Goal: Connect with others: Connect with others

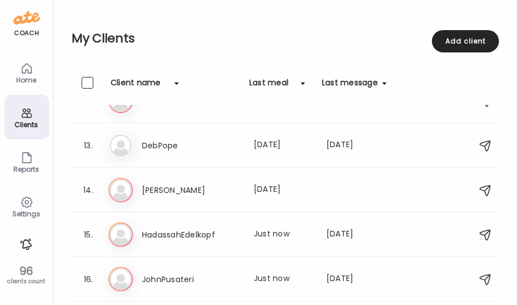
scroll to position [514, 0]
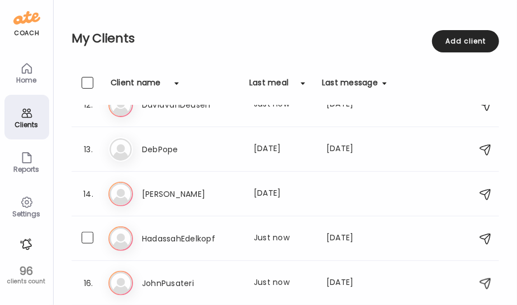
click at [197, 238] on h3 "HadassahEdelkopf" at bounding box center [191, 238] width 98 height 13
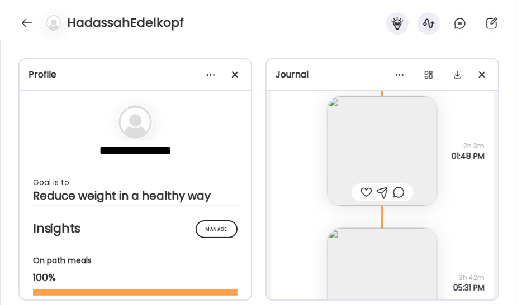
scroll to position [3697, 0]
click at [36, 22] on div at bounding box center [51, 23] width 31 height 18
click at [31, 23] on div at bounding box center [27, 23] width 18 height 18
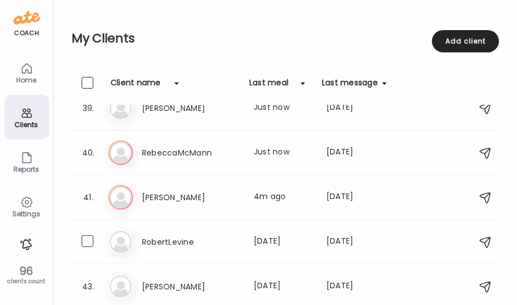
scroll to position [1705, 0]
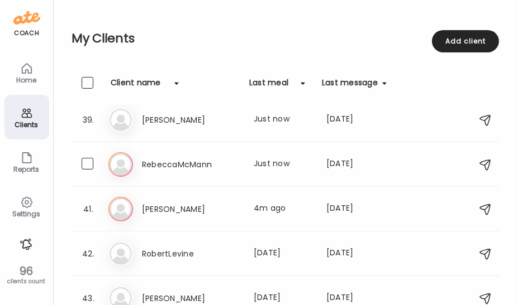
click at [178, 172] on div "Re RebeccaMcMann Last meal: Just now Last message: [DATE] [PERSON_NAME] called …" at bounding box center [286, 164] width 357 height 25
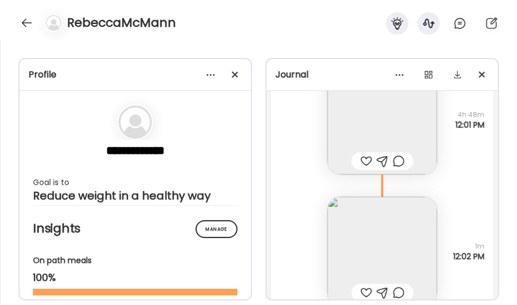
scroll to position [55577, 0]
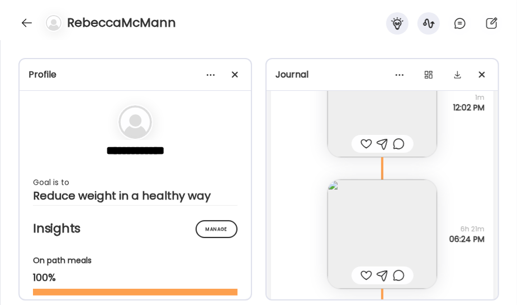
click at [361, 207] on img at bounding box center [381, 234] width 109 height 109
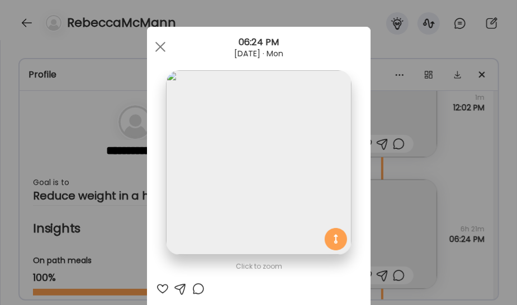
click at [154, 45] on div at bounding box center [160, 47] width 22 height 22
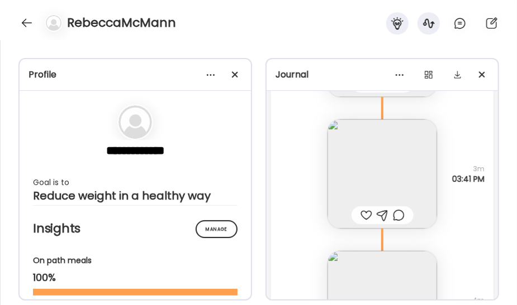
scroll to position [54088, 0]
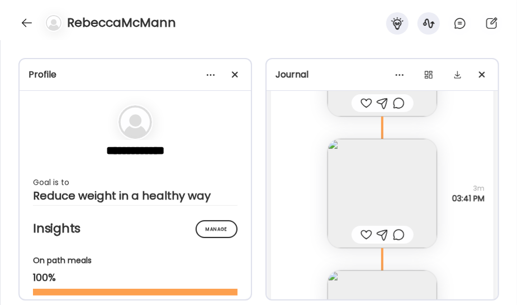
click at [359, 188] on img at bounding box center [381, 193] width 109 height 109
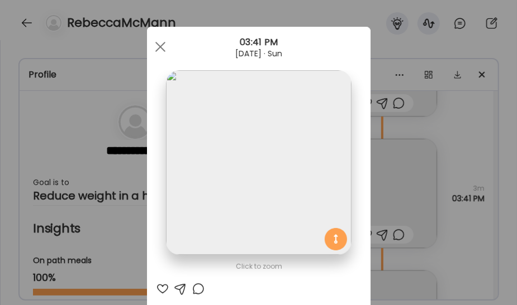
click at [159, 48] on span at bounding box center [160, 47] width 10 height 10
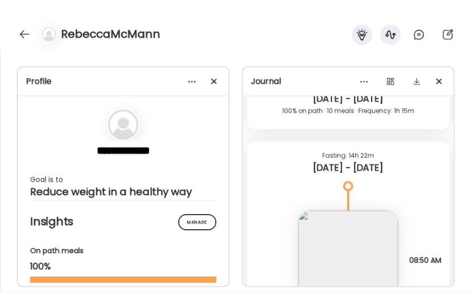
scroll to position [51743, 0]
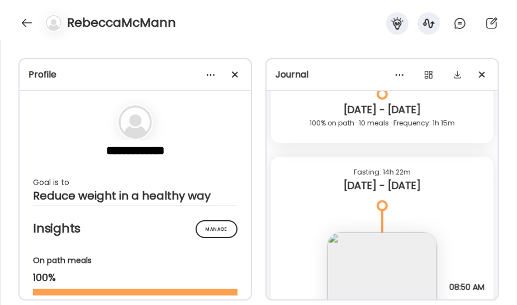
drag, startPoint x: 516, startPoint y: 200, endPoint x: 365, endPoint y: 83, distance: 191.4
click at [516, 200] on div "**********" at bounding box center [258, 172] width 517 height 265
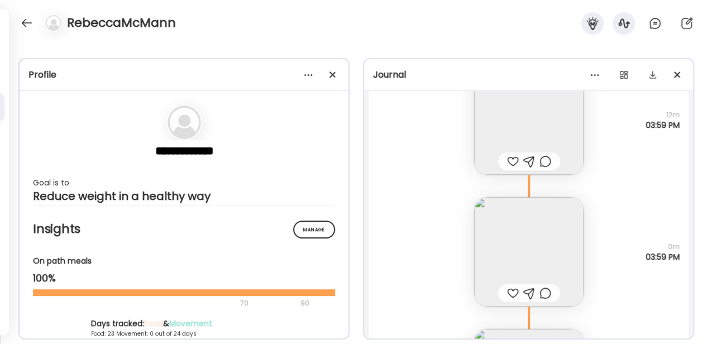
scroll to position [54481, 0]
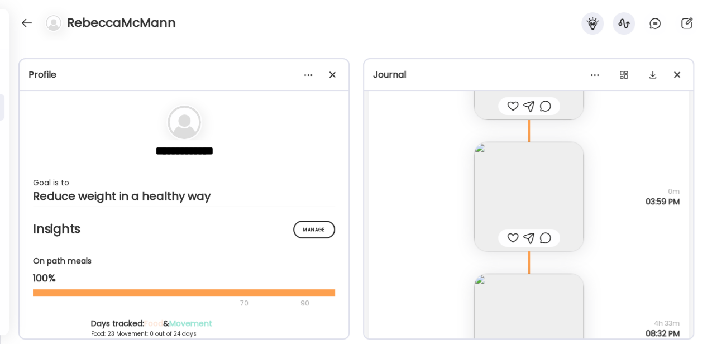
click at [516, 200] on img at bounding box center [528, 196] width 109 height 109
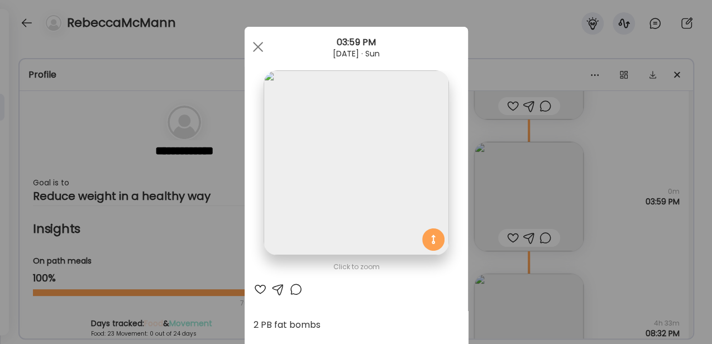
click at [250, 51] on div at bounding box center [258, 47] width 22 height 22
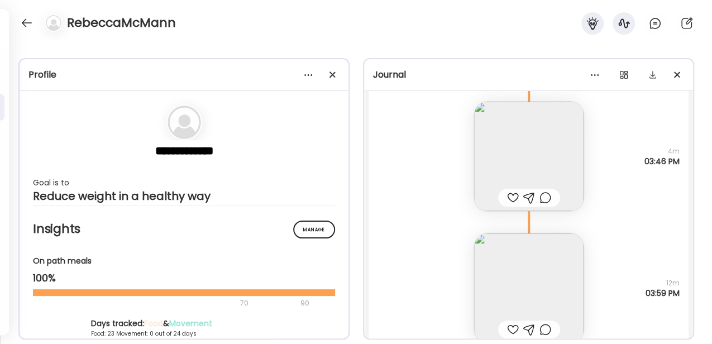
scroll to position [54183, 0]
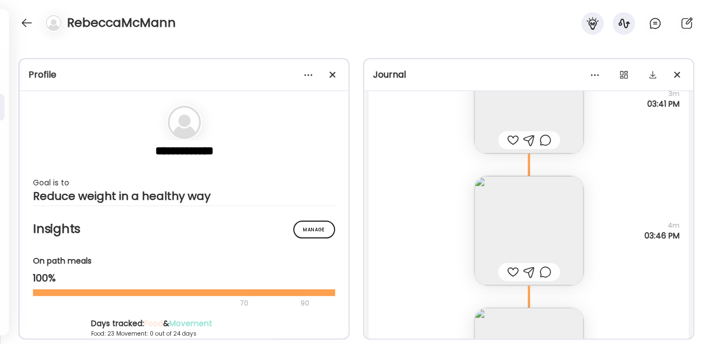
click at [516, 217] on img at bounding box center [528, 230] width 109 height 109
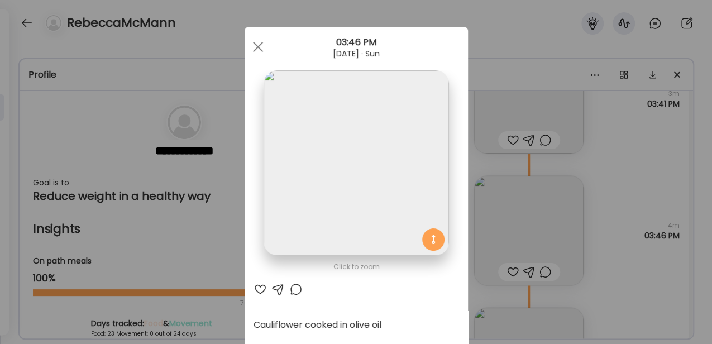
click at [262, 56] on div "[DATE] · Sun" at bounding box center [356, 53] width 223 height 9
click at [260, 47] on div at bounding box center [258, 47] width 22 height 22
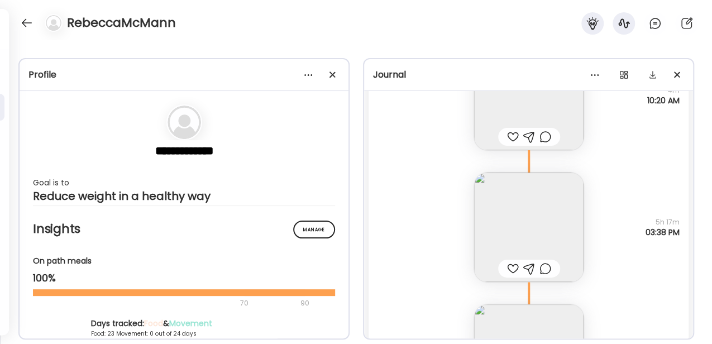
scroll to position [53922, 0]
click at [513, 216] on img at bounding box center [528, 227] width 109 height 109
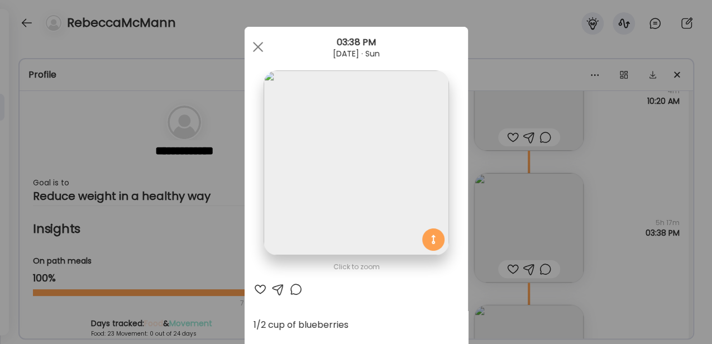
click at [254, 46] on span at bounding box center [257, 47] width 10 height 10
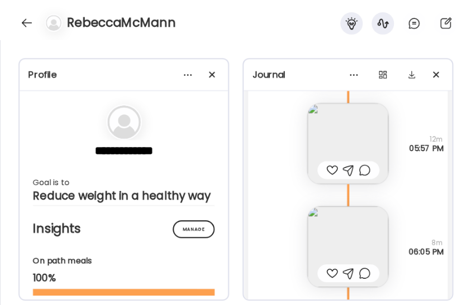
scroll to position [42514, 0]
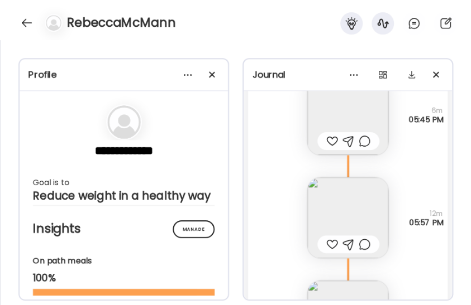
click at [350, 217] on img at bounding box center [347, 218] width 81 height 81
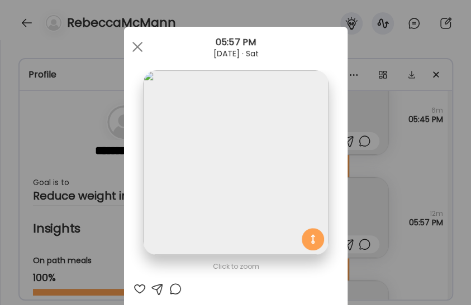
click at [135, 49] on div at bounding box center [137, 47] width 22 height 22
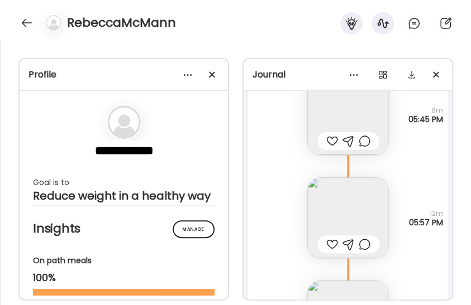
click at [350, 121] on img at bounding box center [347, 114] width 81 height 81
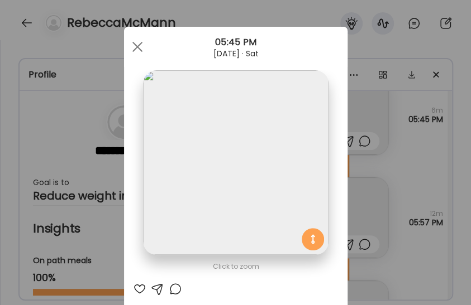
click at [137, 46] on div at bounding box center [137, 47] width 22 height 22
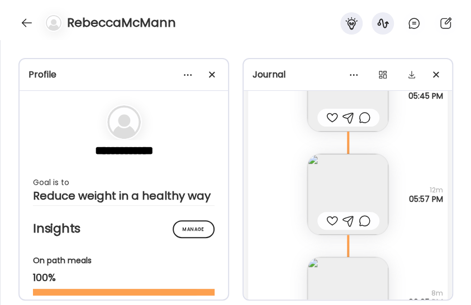
scroll to position [42551, 0]
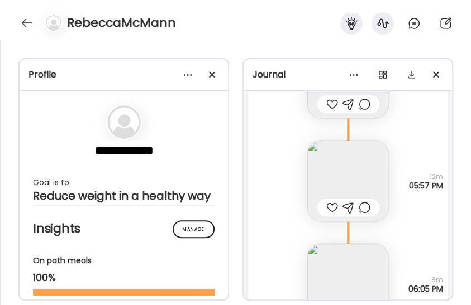
click at [334, 165] on img at bounding box center [347, 181] width 81 height 81
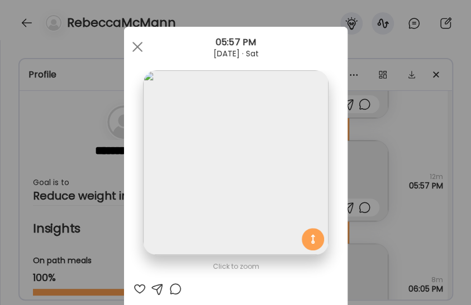
click at [252, 161] on img at bounding box center [235, 162] width 185 height 185
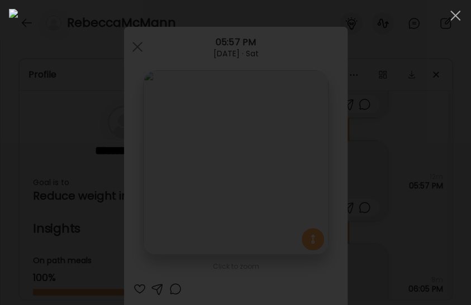
click at [447, 13] on div at bounding box center [455, 15] width 22 height 22
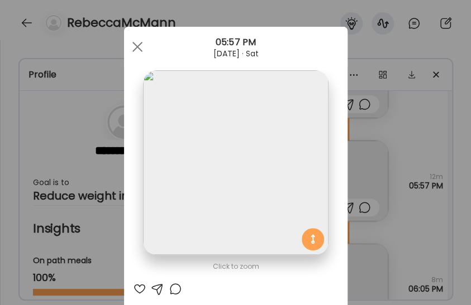
click at [132, 45] on span at bounding box center [137, 47] width 10 height 10
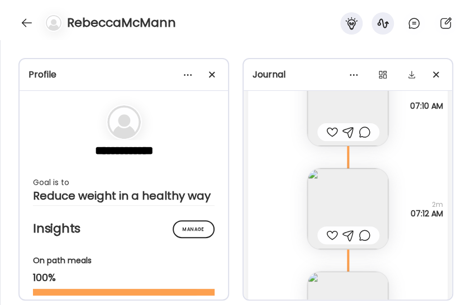
scroll to position [45641, 0]
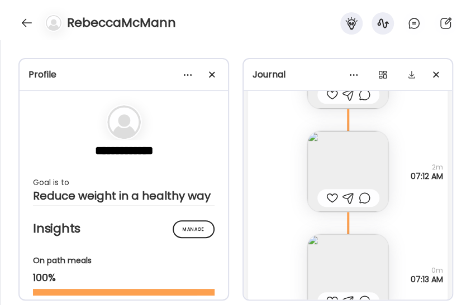
click at [350, 174] on img at bounding box center [347, 171] width 81 height 81
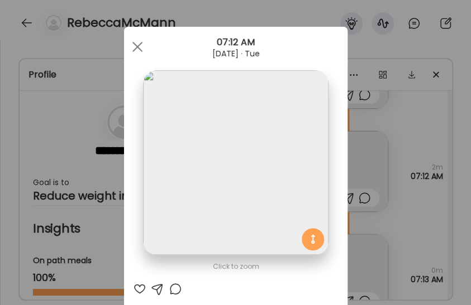
click at [130, 48] on div at bounding box center [137, 47] width 22 height 22
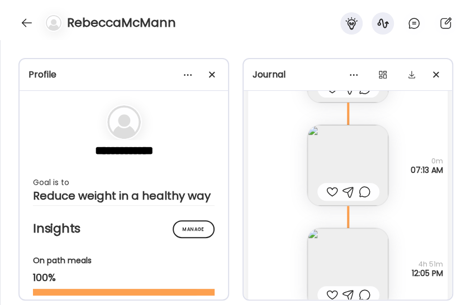
scroll to position [45762, 0]
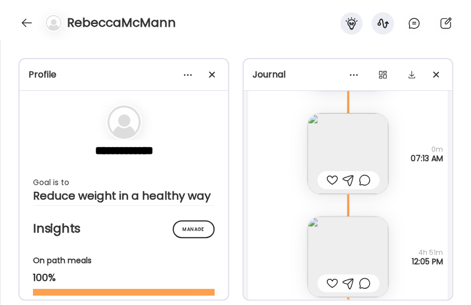
click at [316, 140] on img at bounding box center [347, 153] width 81 height 81
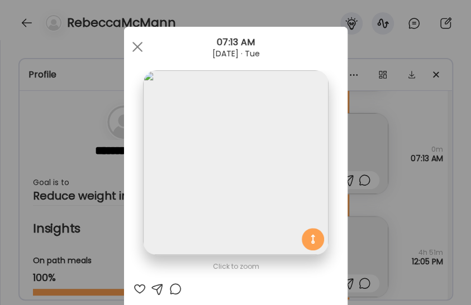
click at [140, 50] on div at bounding box center [137, 47] width 22 height 22
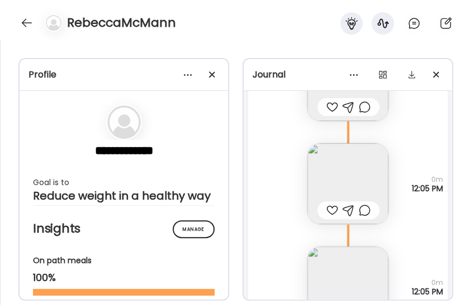
scroll to position [45948, 0]
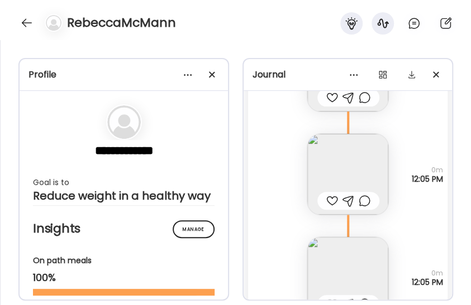
click at [329, 166] on img at bounding box center [347, 174] width 81 height 81
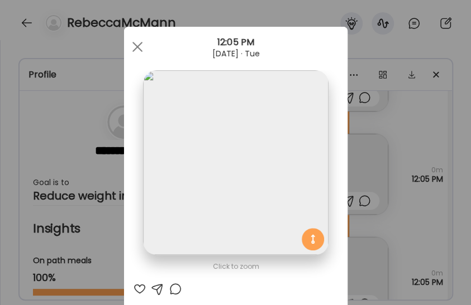
click at [131, 51] on div at bounding box center [137, 47] width 22 height 22
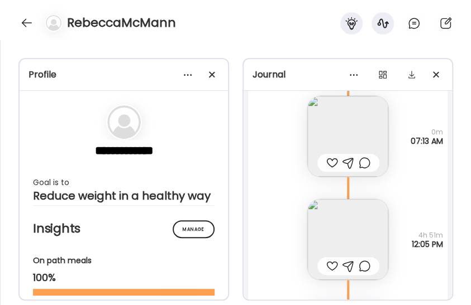
scroll to position [45762, 0]
